Goal: Information Seeking & Learning: Learn about a topic

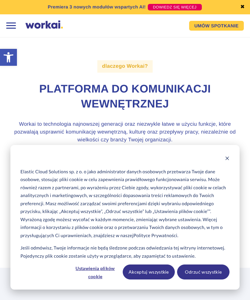
click at [200, 279] on button "Odrzuć wszystkie" at bounding box center [203, 271] width 52 height 15
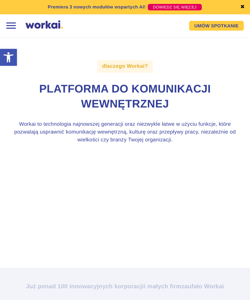
scroll to position [0, 0]
